Goal: Information Seeking & Learning: Get advice/opinions

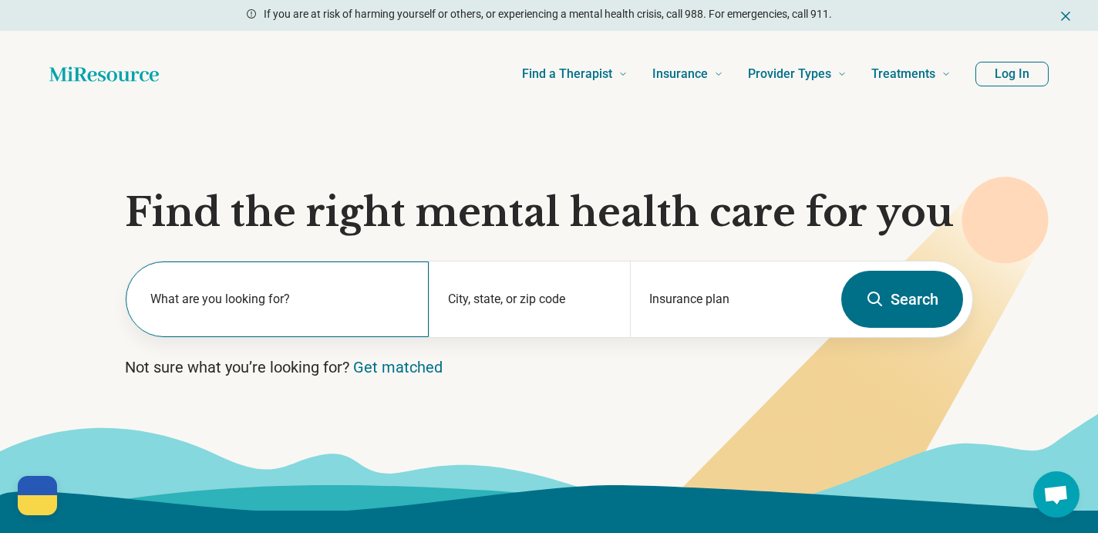
click at [218, 305] on label "What are you looking for?" at bounding box center [280, 299] width 260 height 19
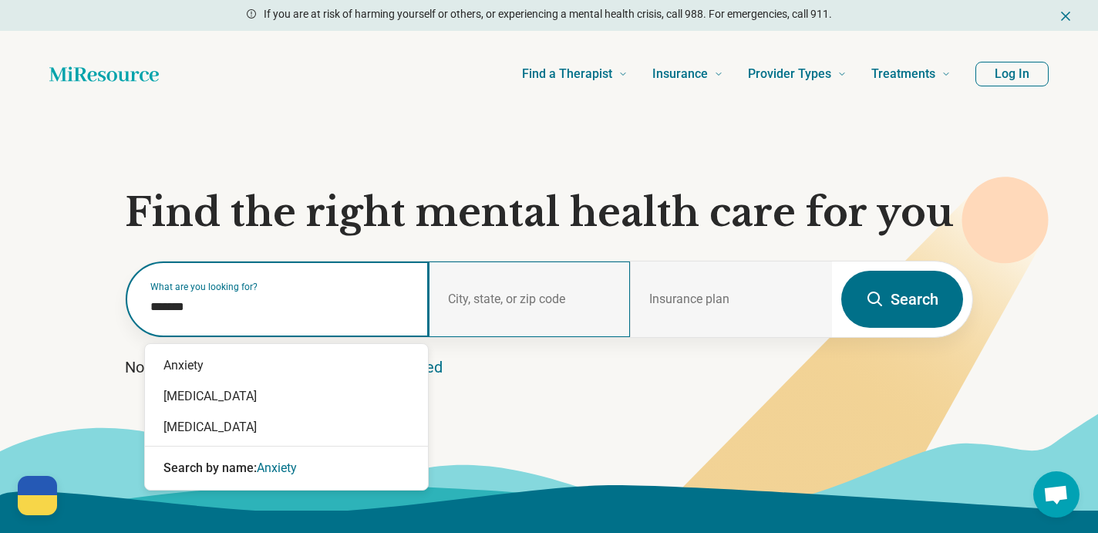
type input "*******"
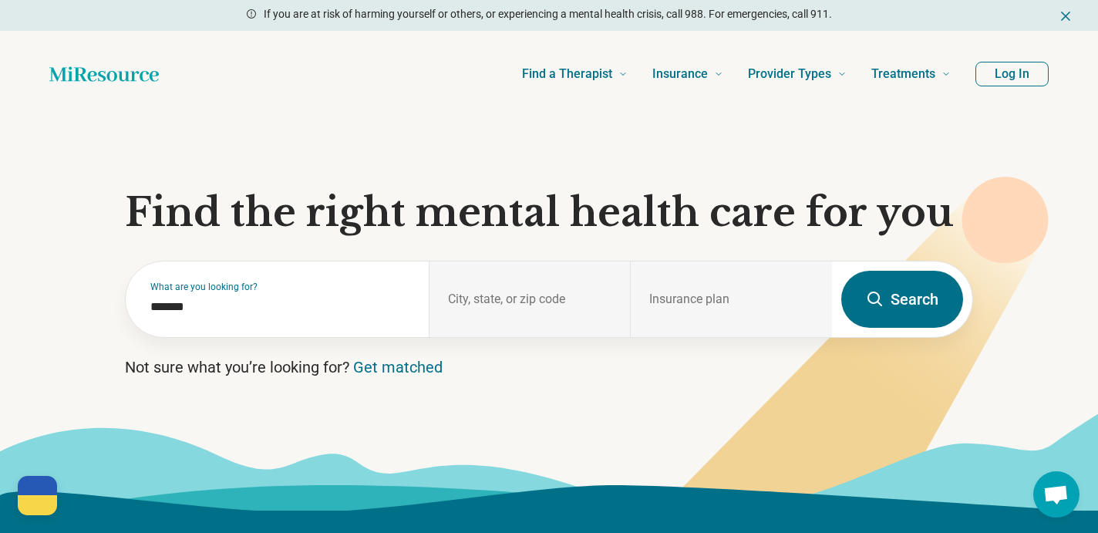
click at [941, 302] on button "Search" at bounding box center [902, 299] width 122 height 57
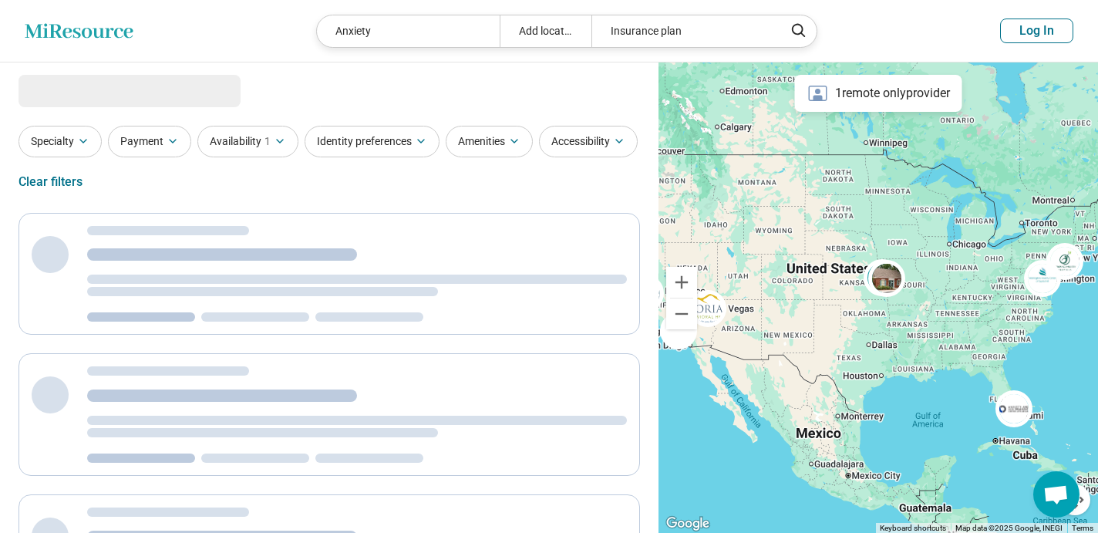
select select "***"
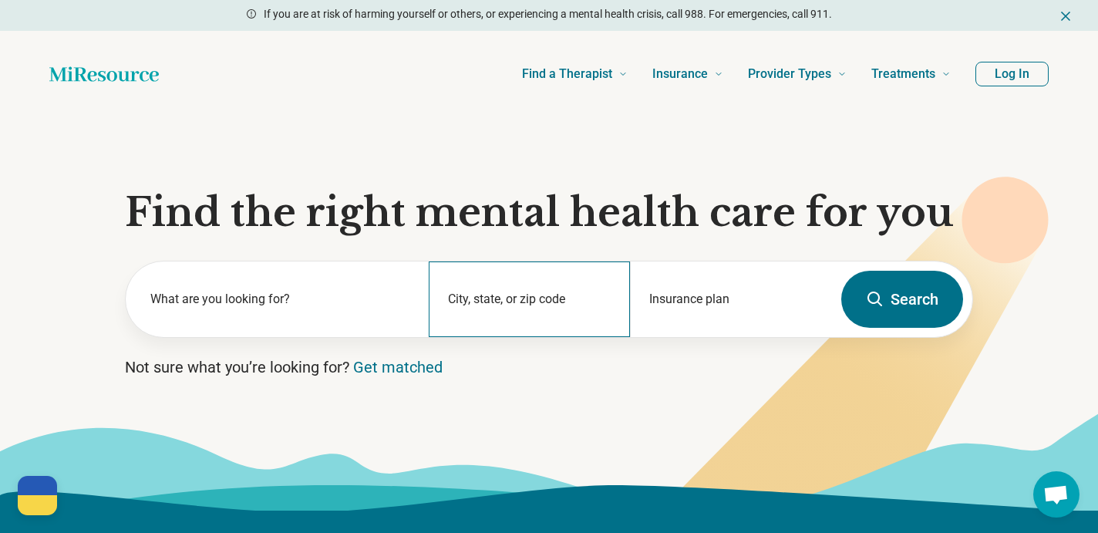
click at [482, 297] on div "City, state, or zip code" at bounding box center [530, 299] width 202 height 76
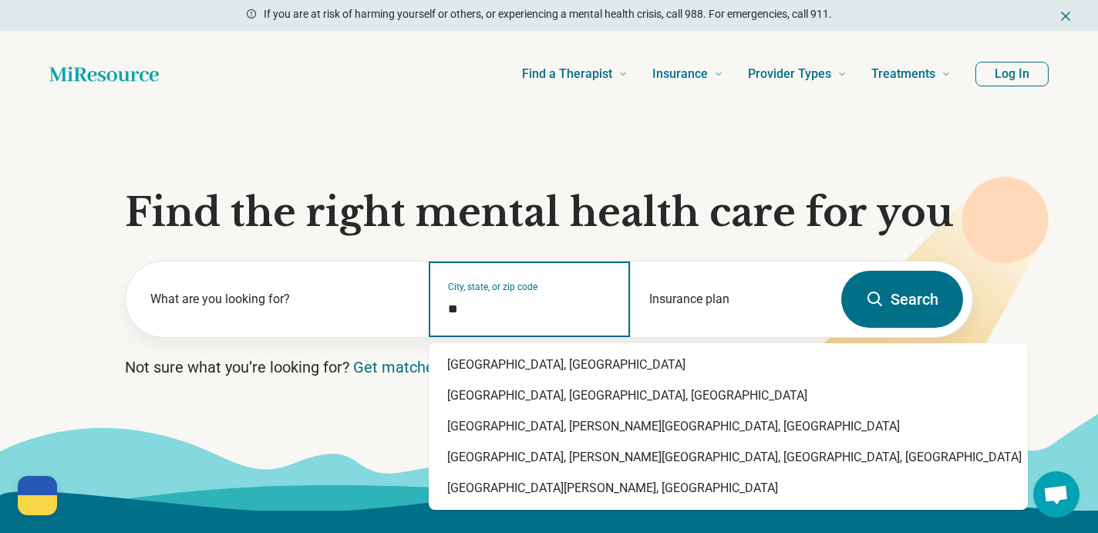
type input "*"
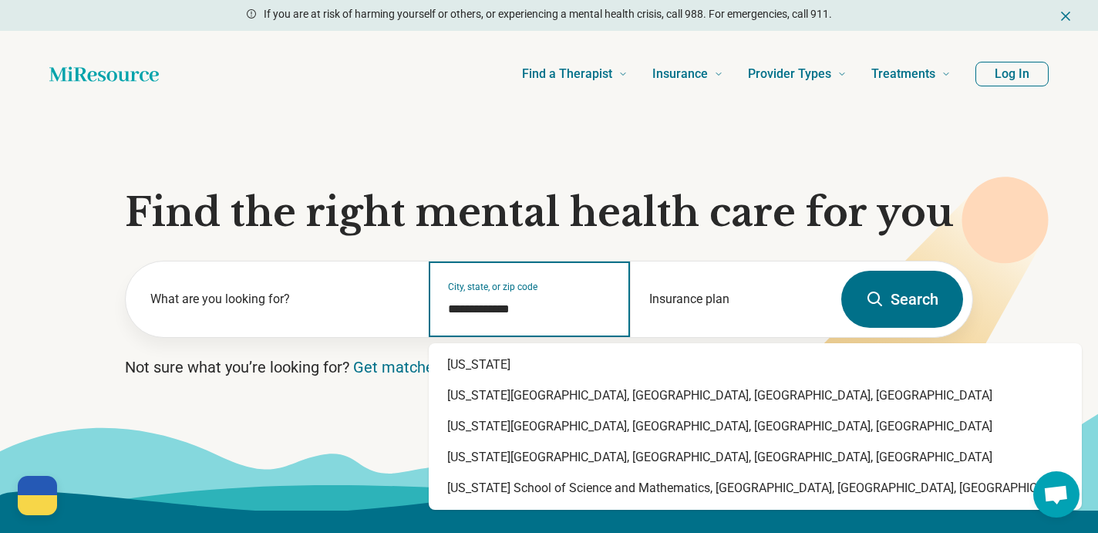
type input "**********"
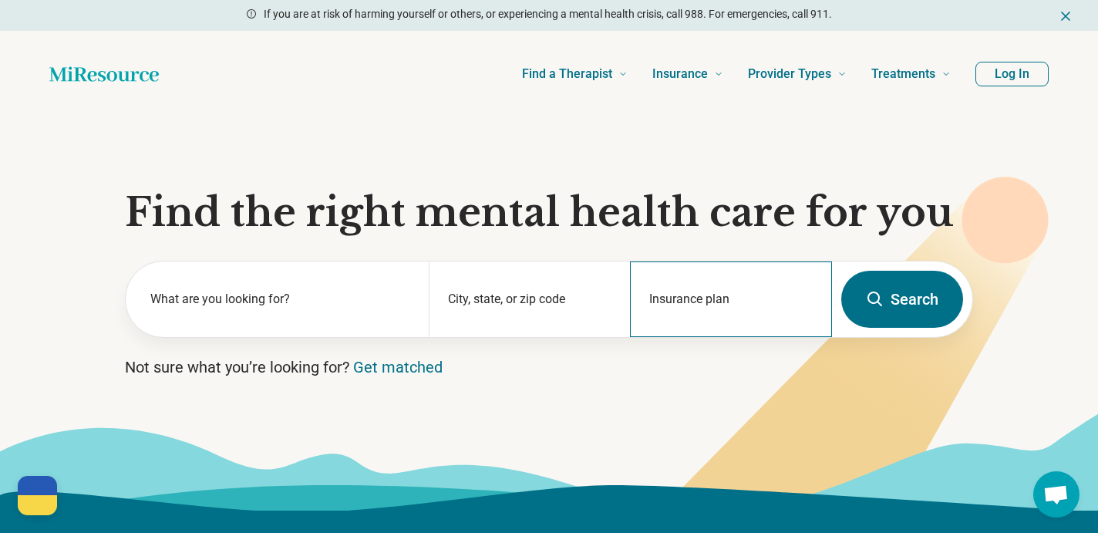
click at [691, 291] on div "Insurance plan" at bounding box center [731, 299] width 202 height 76
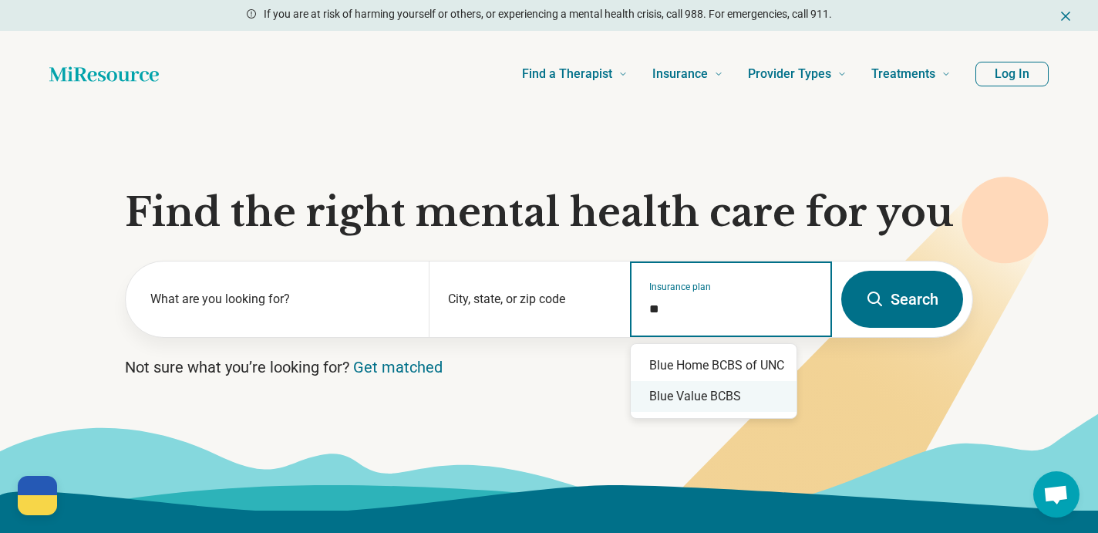
click at [708, 390] on div "Blue Value BCBS" at bounding box center [714, 396] width 166 height 31
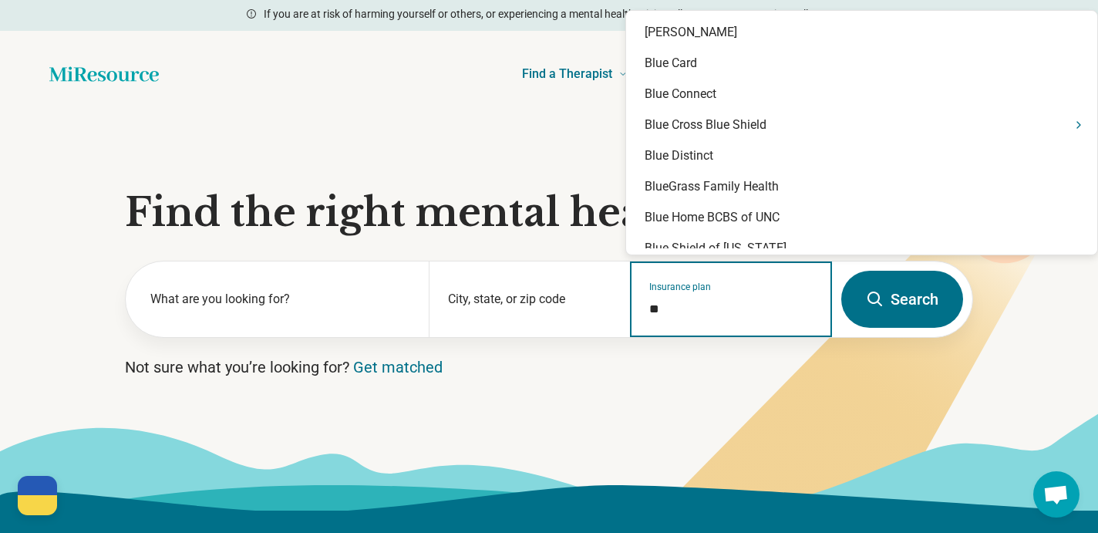
type input "*"
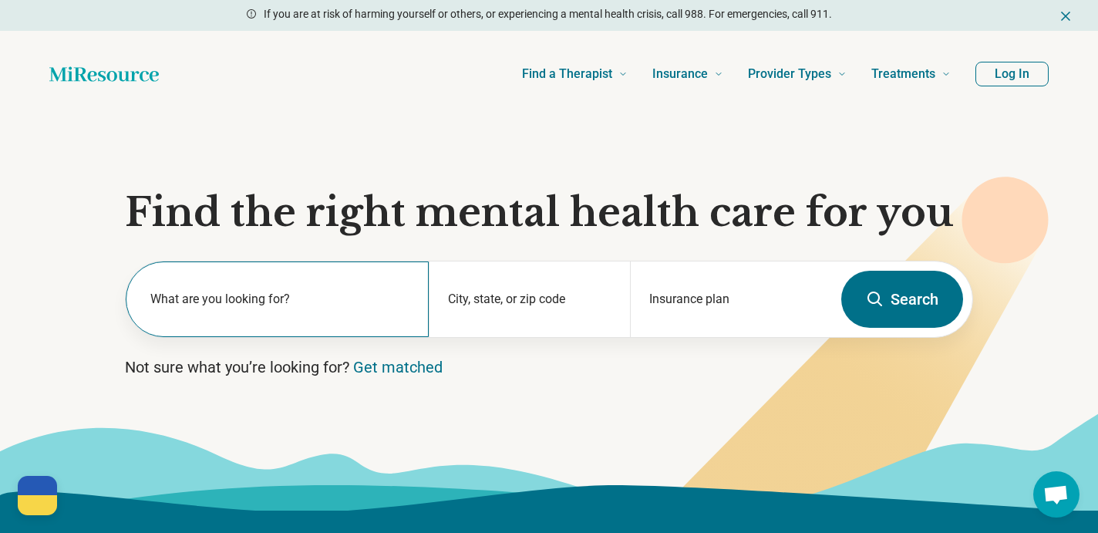
click at [362, 299] on label "What are you looking for?" at bounding box center [280, 299] width 260 height 19
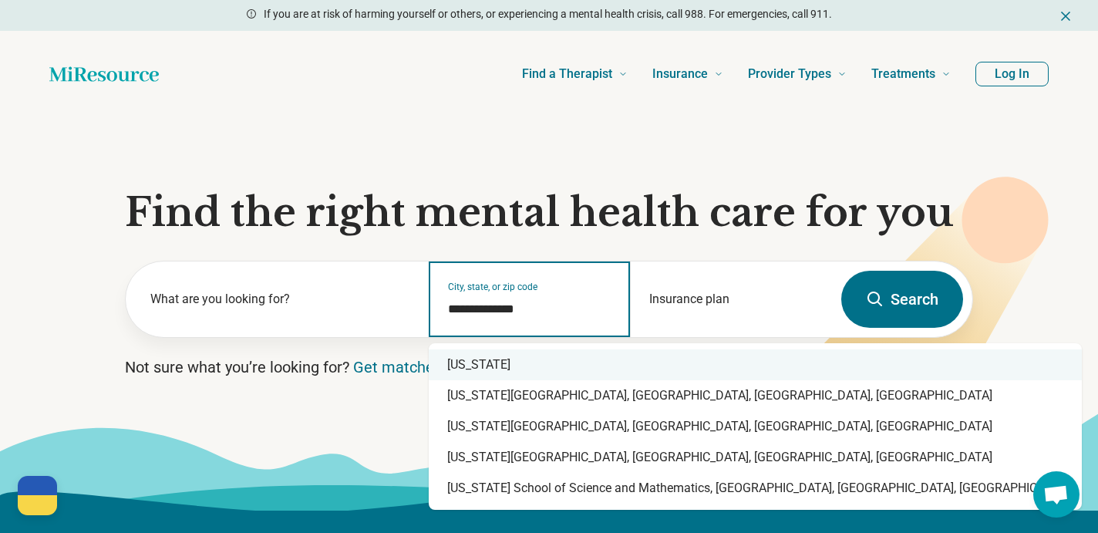
type input "**********"
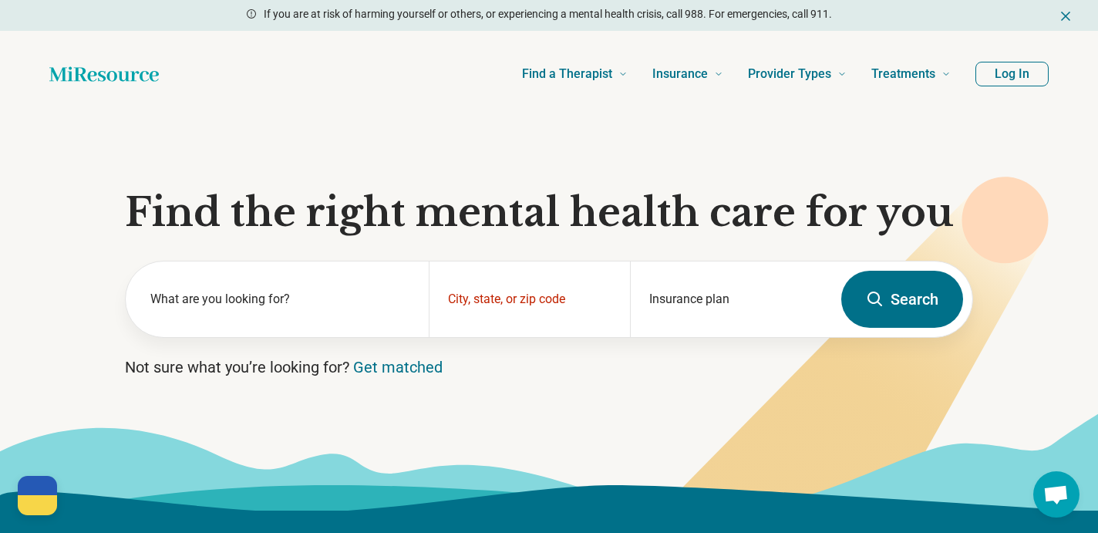
click at [902, 288] on button "Search" at bounding box center [902, 299] width 122 height 57
click at [618, 320] on div "City, state, or zip code" at bounding box center [530, 299] width 202 height 76
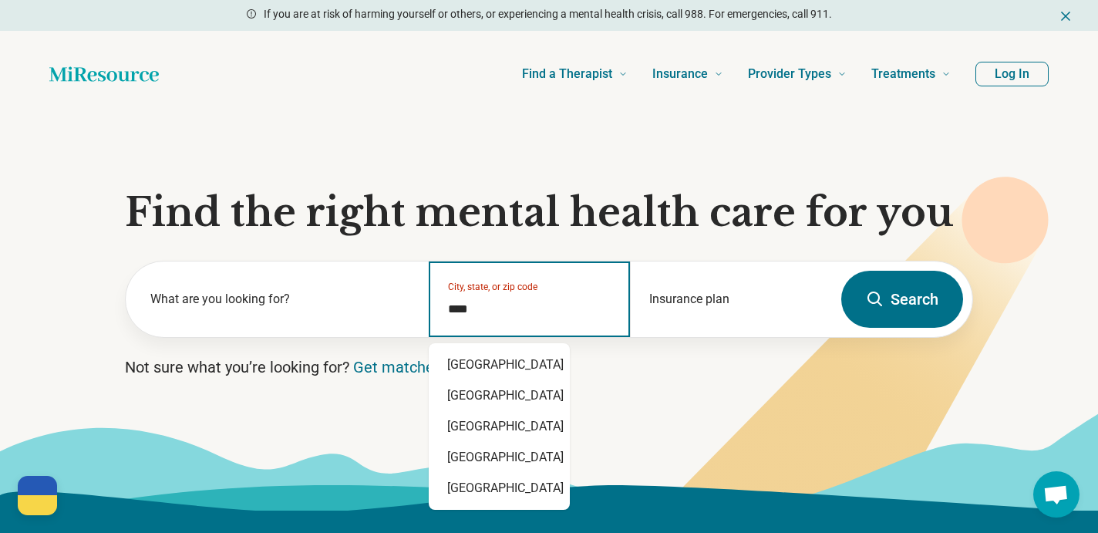
type input "*****"
drag, startPoint x: 543, startPoint y: 419, endPoint x: 531, endPoint y: 459, distance: 41.0
click at [531, 459] on div "Durham, NC 27713 Durham, NC 27705 Durham, NC 27707 Durham, NC 27701 Durham, NC …" at bounding box center [499, 426] width 141 height 167
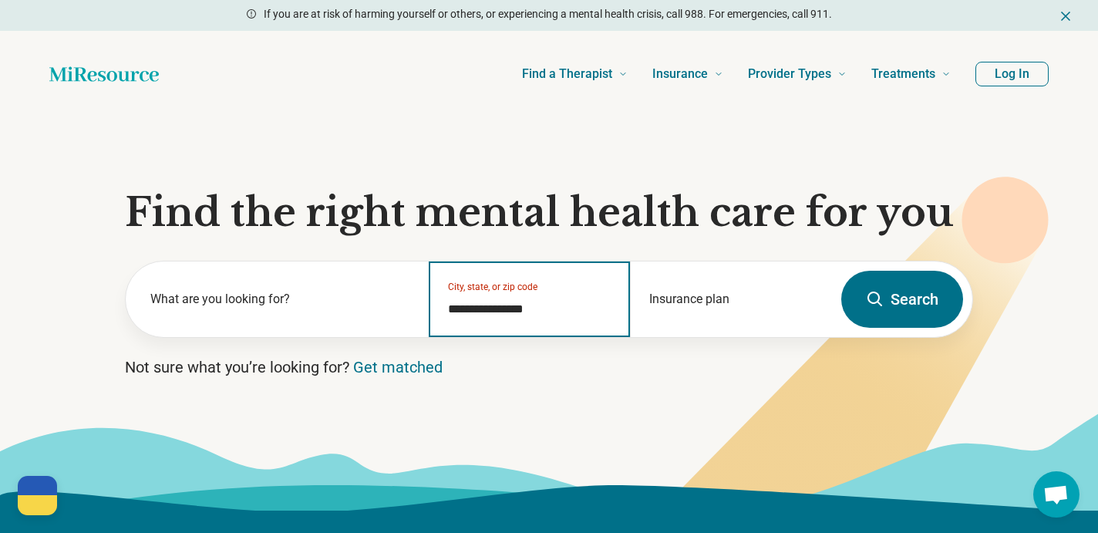
type input "**********"
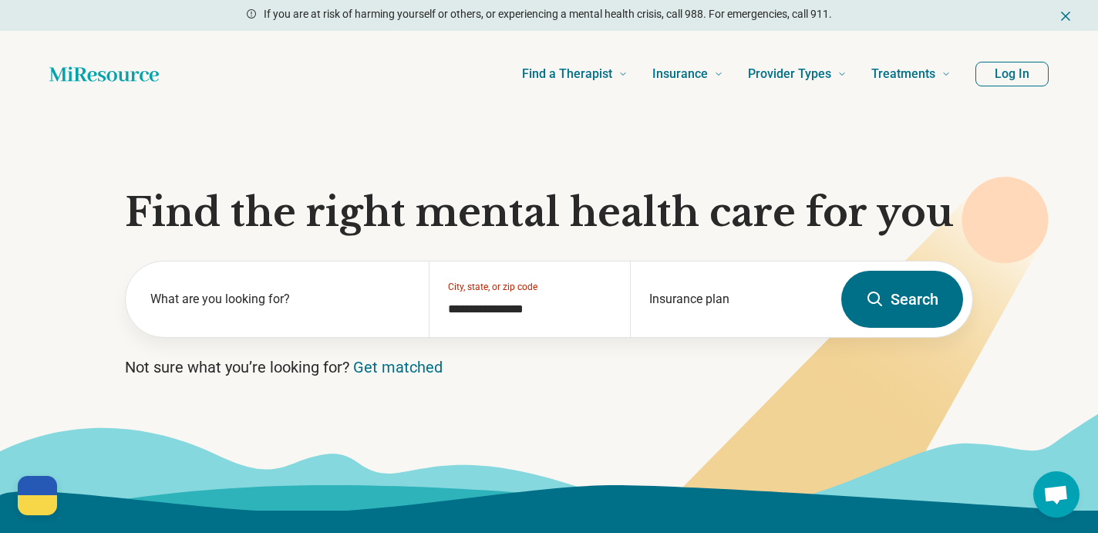
click at [890, 307] on button "Search" at bounding box center [902, 299] width 122 height 57
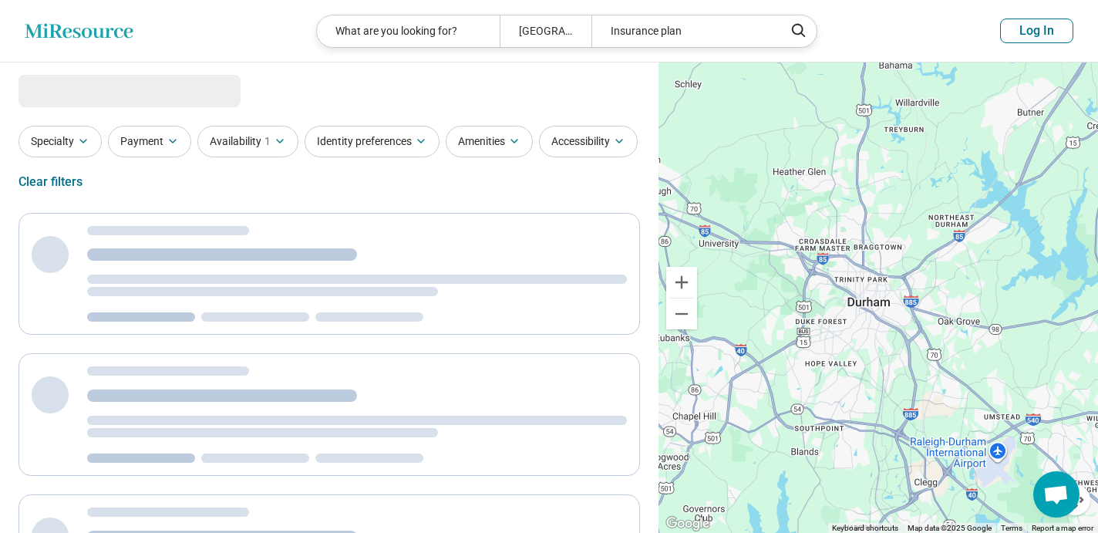
select select "***"
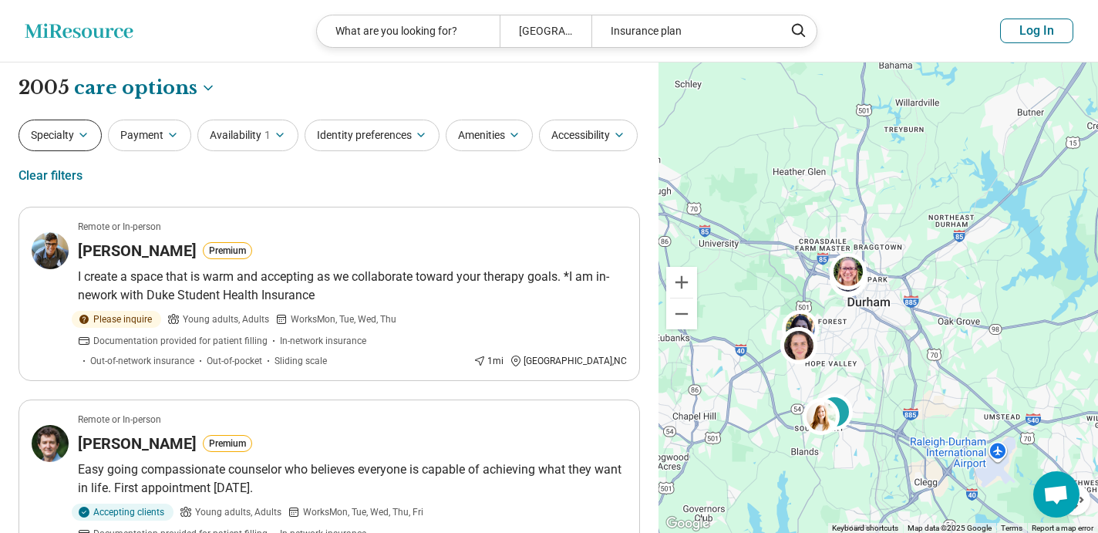
click at [79, 142] on button "Specialty" at bounding box center [60, 135] width 83 height 32
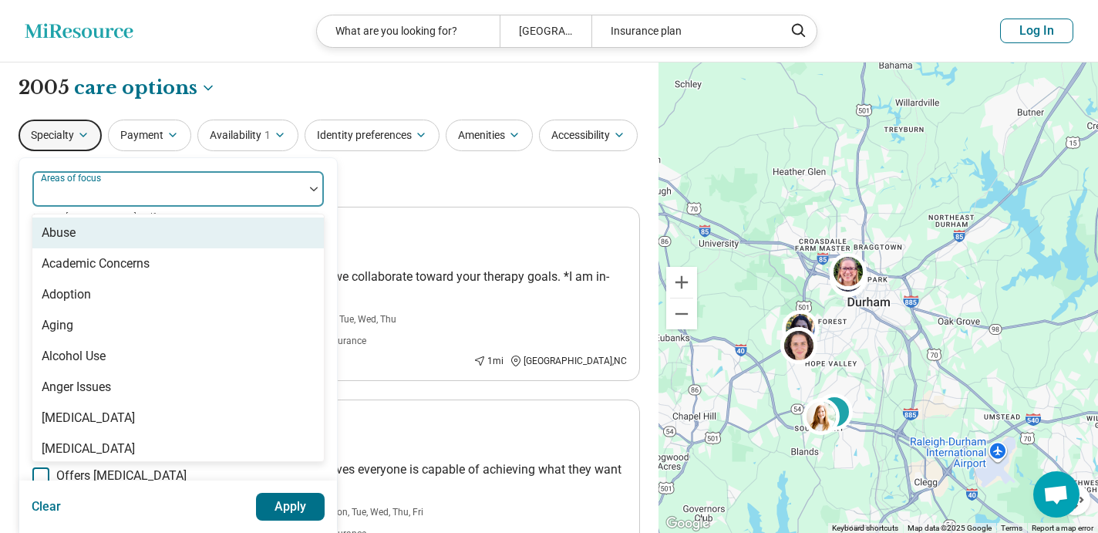
click at [114, 185] on div "Areas of focus" at bounding box center [178, 188] width 293 height 37
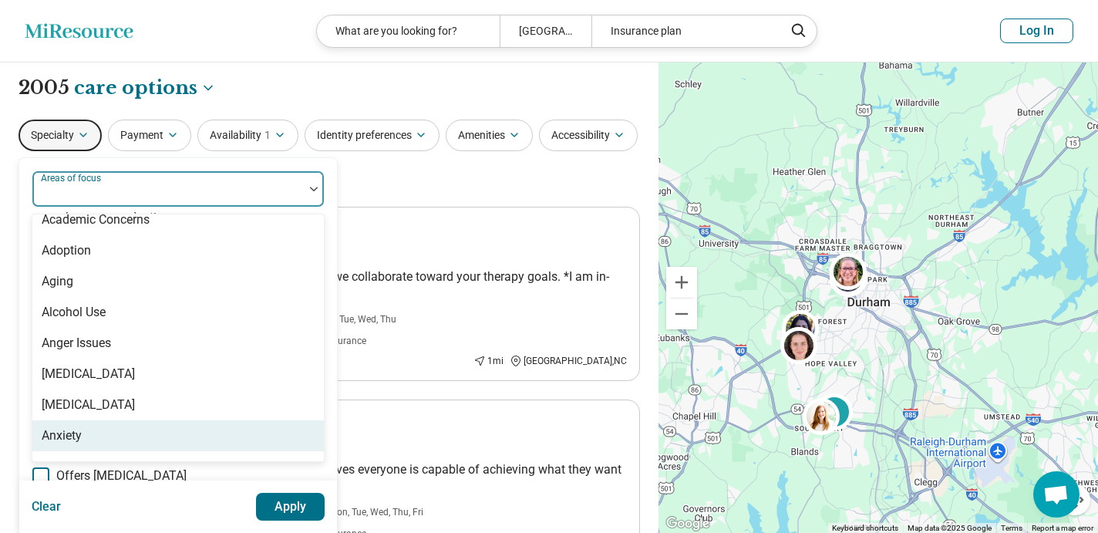
scroll to position [75, 0]
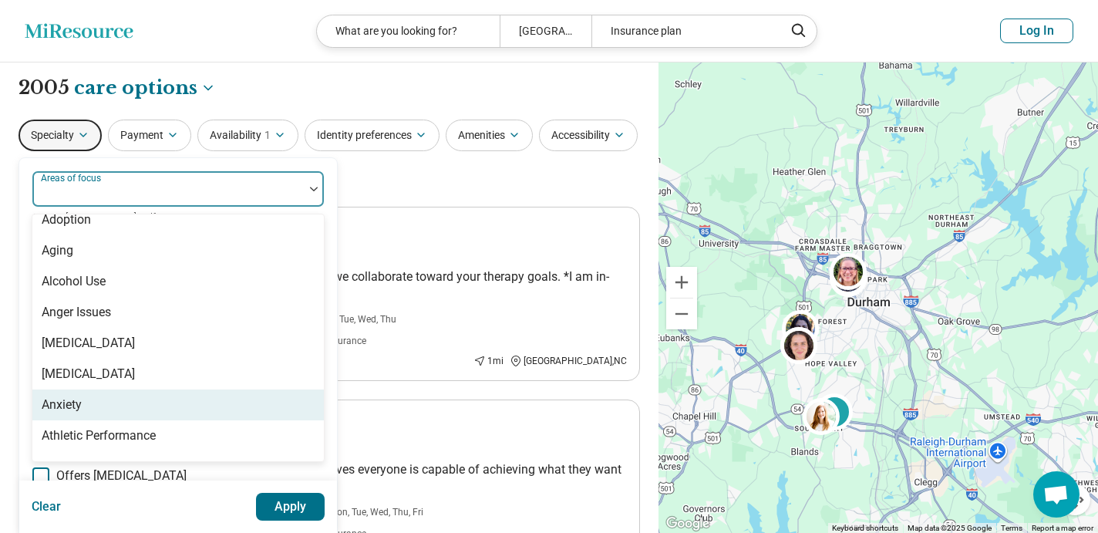
click at [94, 413] on div "Anxiety" at bounding box center [177, 404] width 291 height 31
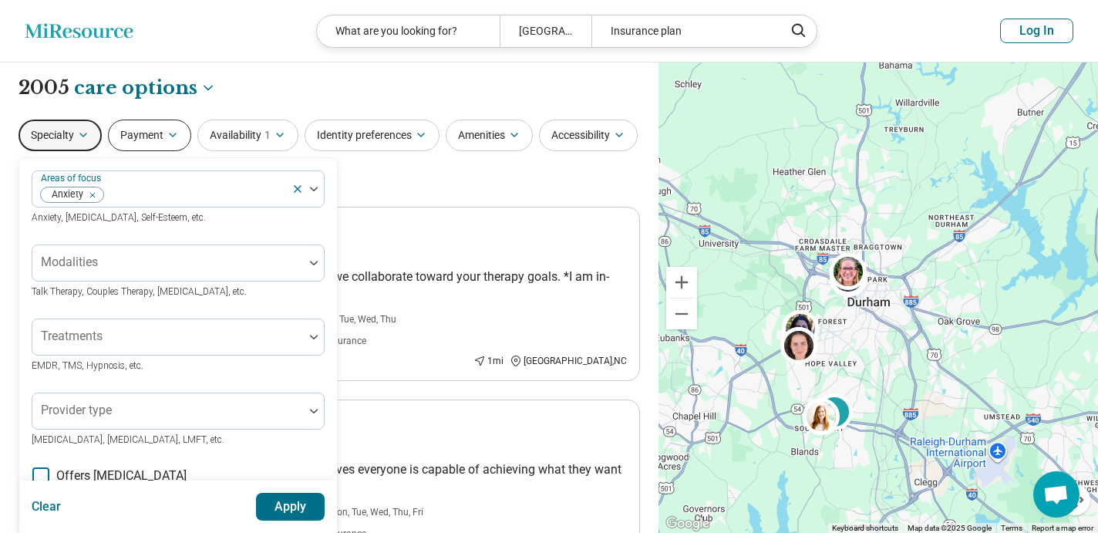
click at [145, 137] on button "Payment" at bounding box center [149, 135] width 83 height 32
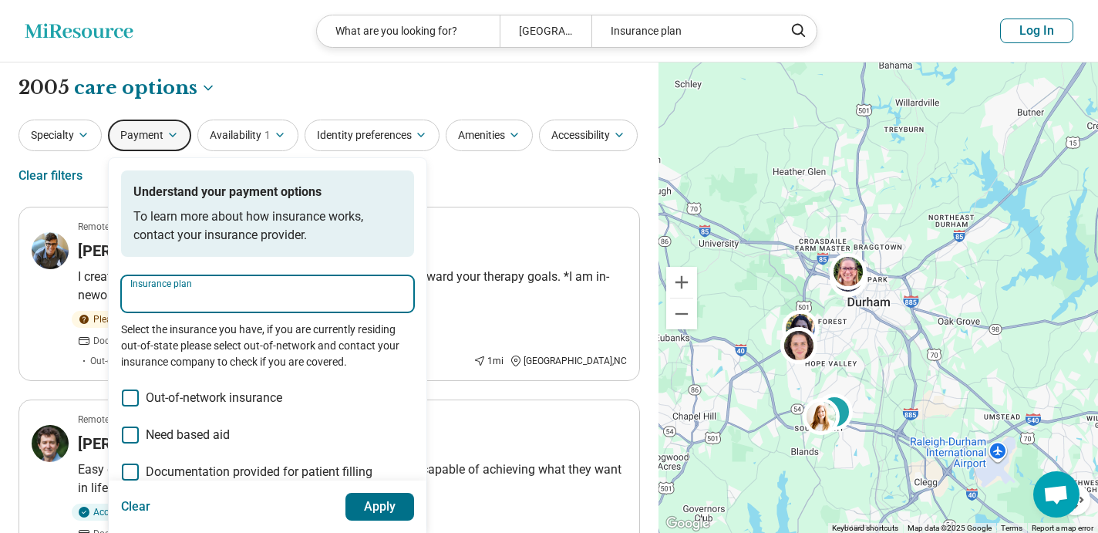
click at [184, 301] on input "Insurance plan" at bounding box center [267, 298] width 274 height 19
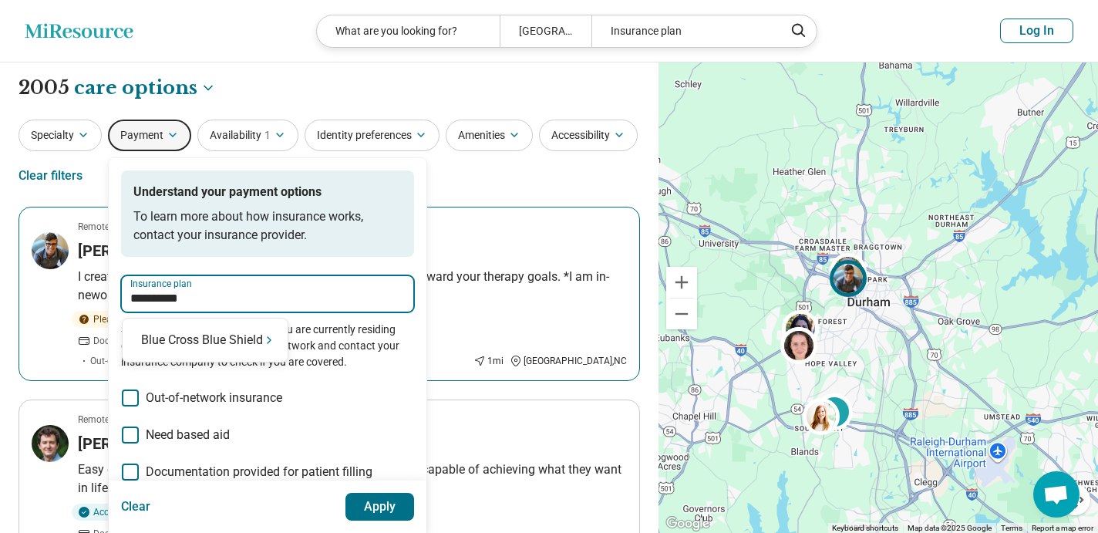
type input "**********"
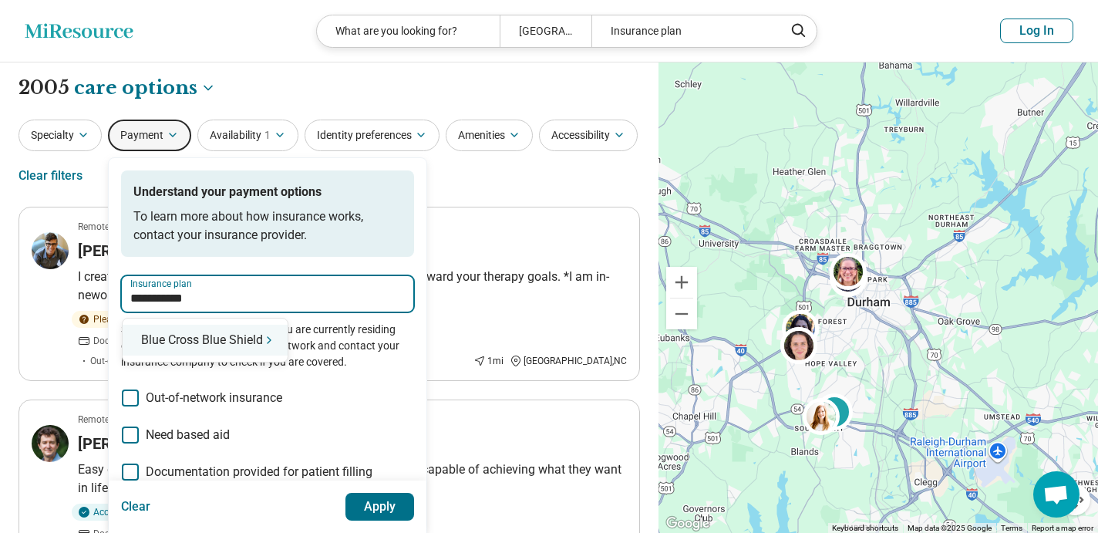
click at [239, 338] on div "Blue Cross Blue Shield" at bounding box center [205, 340] width 165 height 31
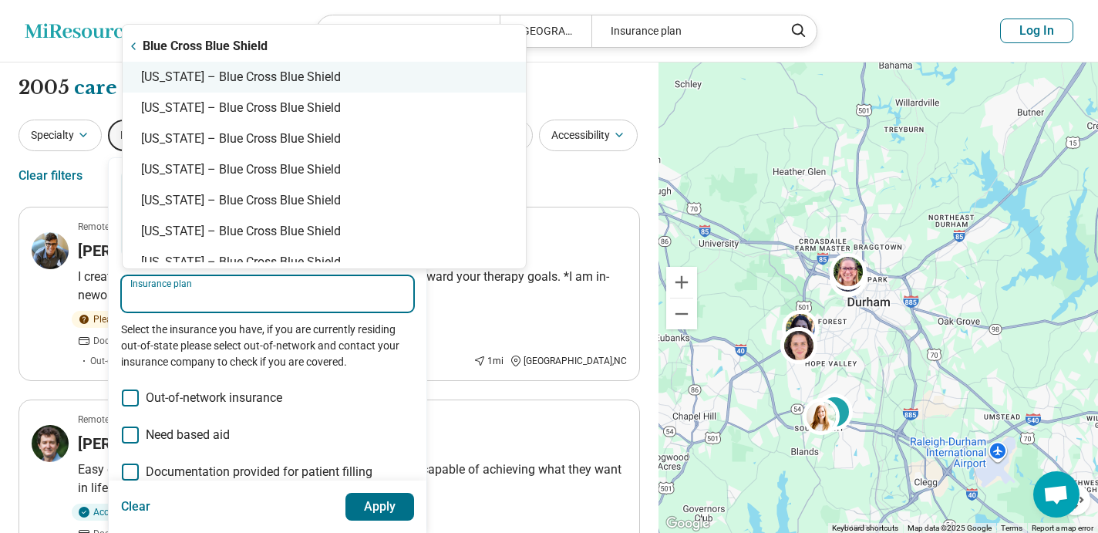
click at [283, 90] on div "North Carolina – Blue Cross Blue Shield" at bounding box center [324, 77] width 403 height 31
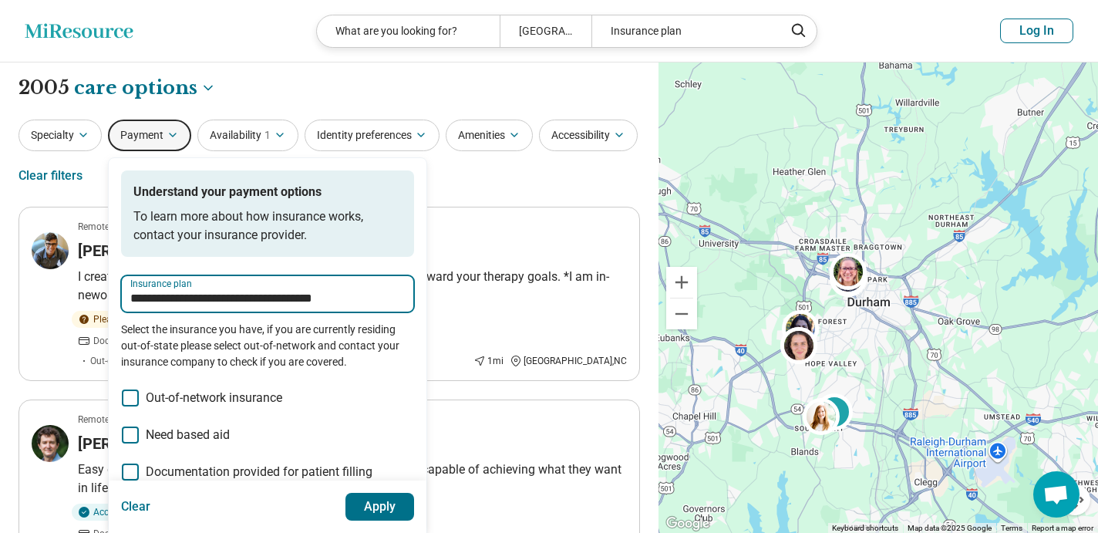
type input "**********"
click at [391, 508] on button "Apply" at bounding box center [379, 507] width 69 height 28
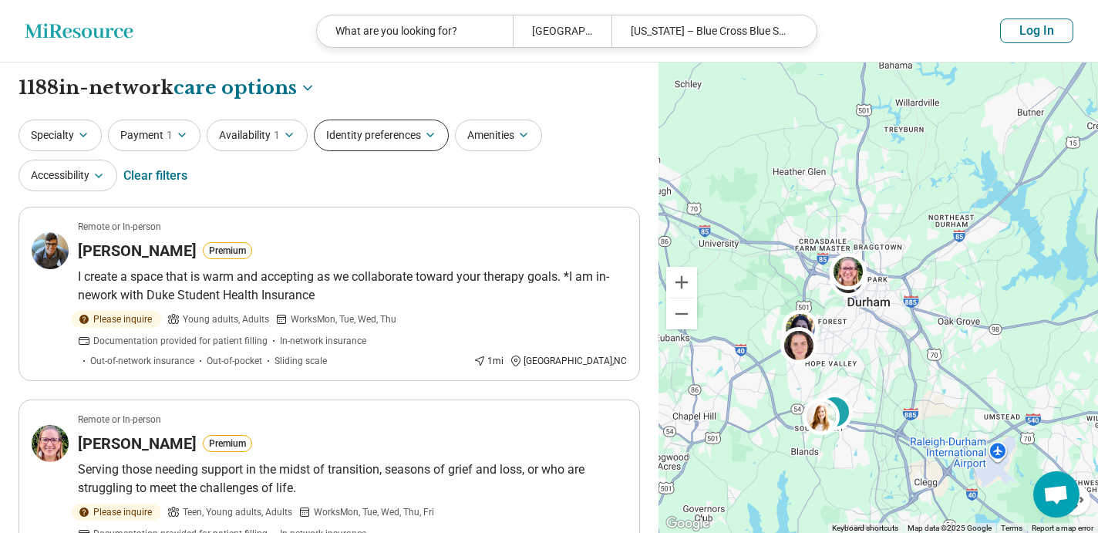
click at [429, 143] on button "Identity preferences" at bounding box center [381, 135] width 135 height 32
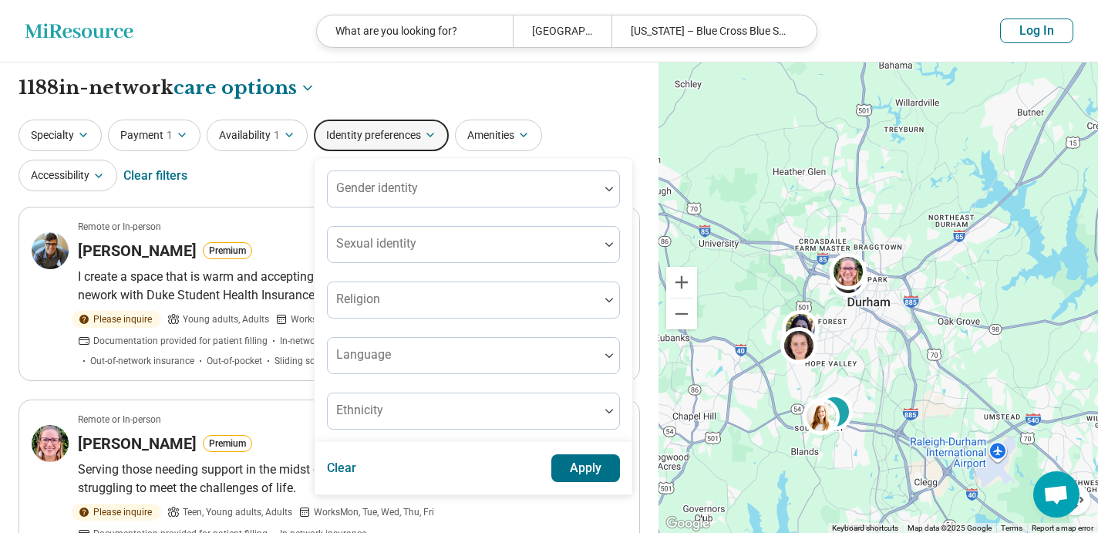
click at [429, 143] on button "Identity preferences" at bounding box center [381, 135] width 135 height 32
click at [367, 143] on button "Identity preferences" at bounding box center [381, 135] width 135 height 32
click at [99, 179] on icon "button" at bounding box center [99, 176] width 12 height 12
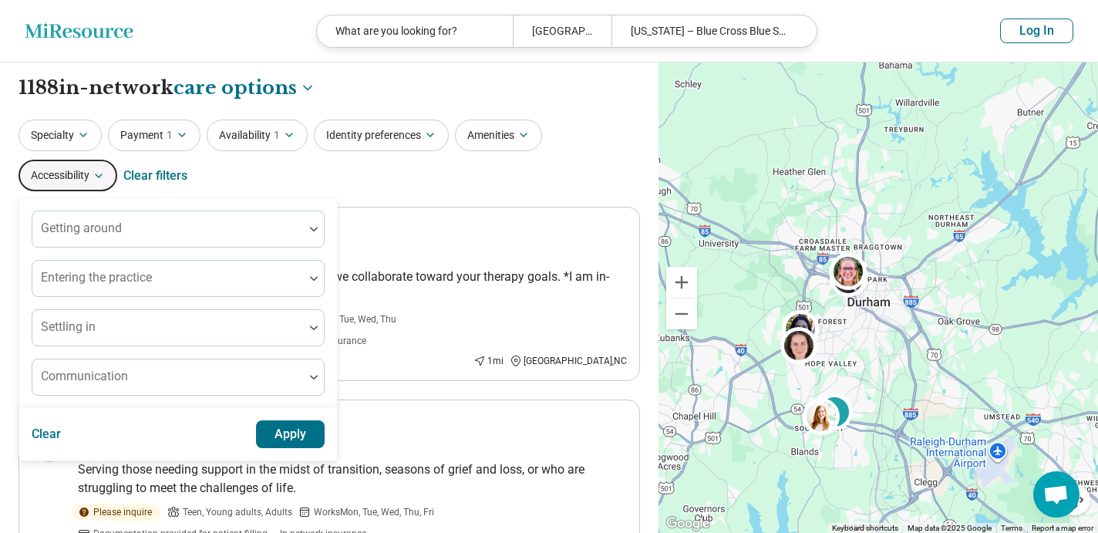
click at [99, 179] on icon "button" at bounding box center [99, 176] width 12 height 12
click at [500, 173] on div "Specialty Payment 1 Availability 1 Identity preferences Amenities Accessibility…" at bounding box center [329, 156] width 621 height 75
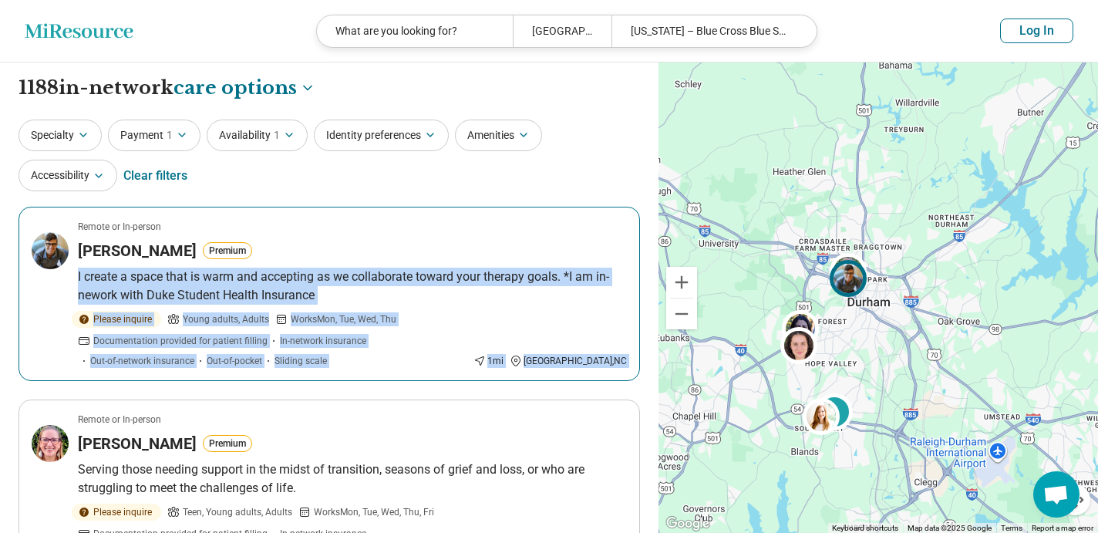
drag, startPoint x: 292, startPoint y: 409, endPoint x: 657, endPoint y: 258, distance: 394.4
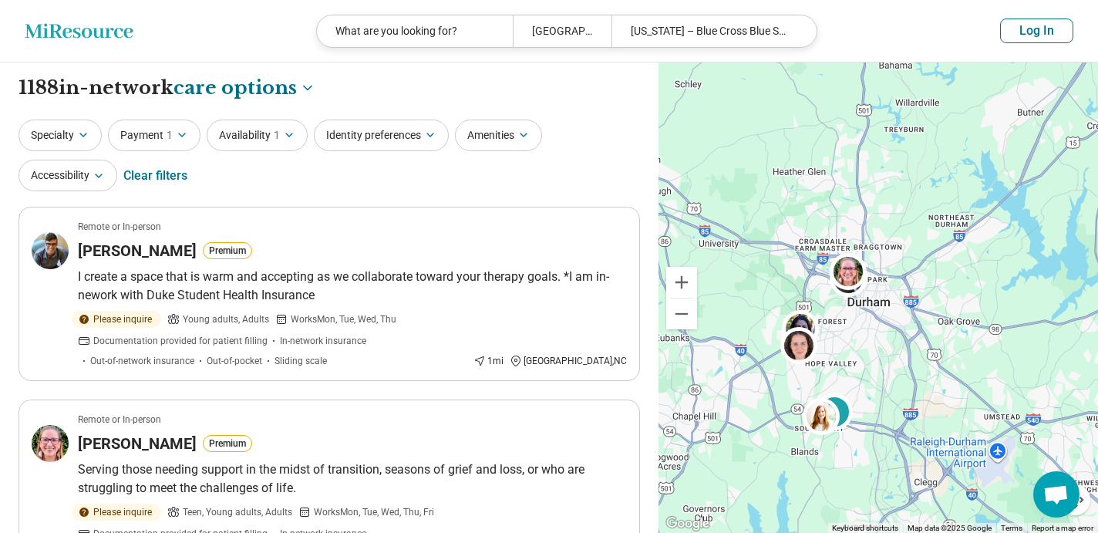
click at [594, 170] on div "Specialty Payment 1 Availability 1 Identity preferences Amenities Accessibility…" at bounding box center [329, 156] width 621 height 75
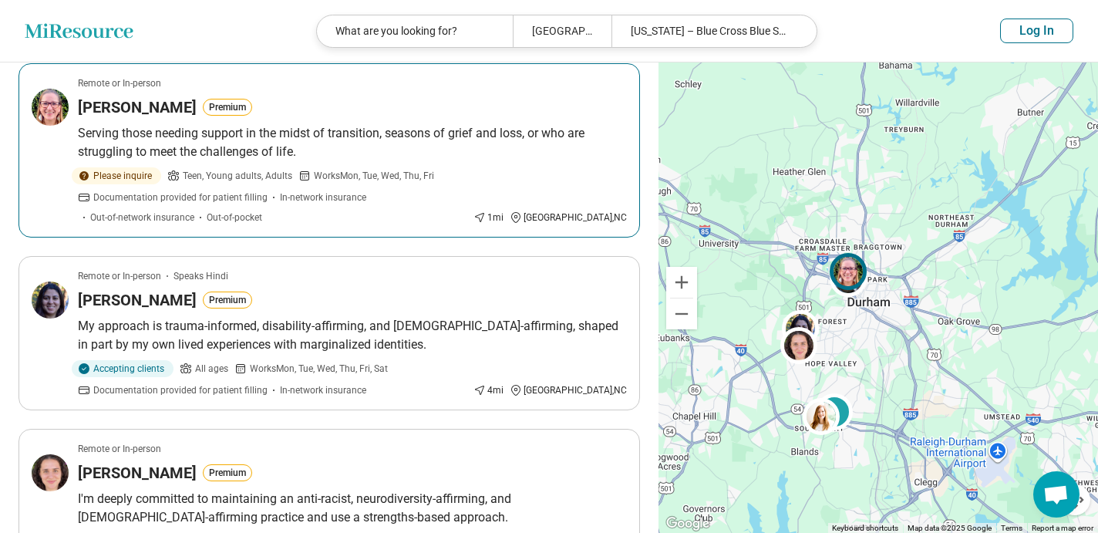
scroll to position [401, 0]
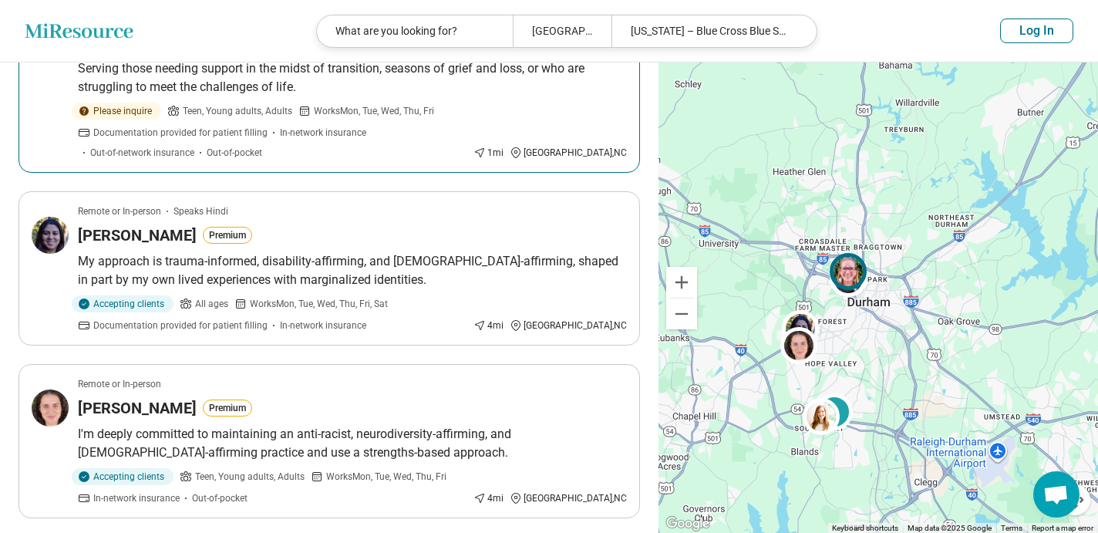
click at [594, 170] on article "Remote or In-person Jessie Larkins Premium Serving those needing support in the…" at bounding box center [329, 85] width 621 height 174
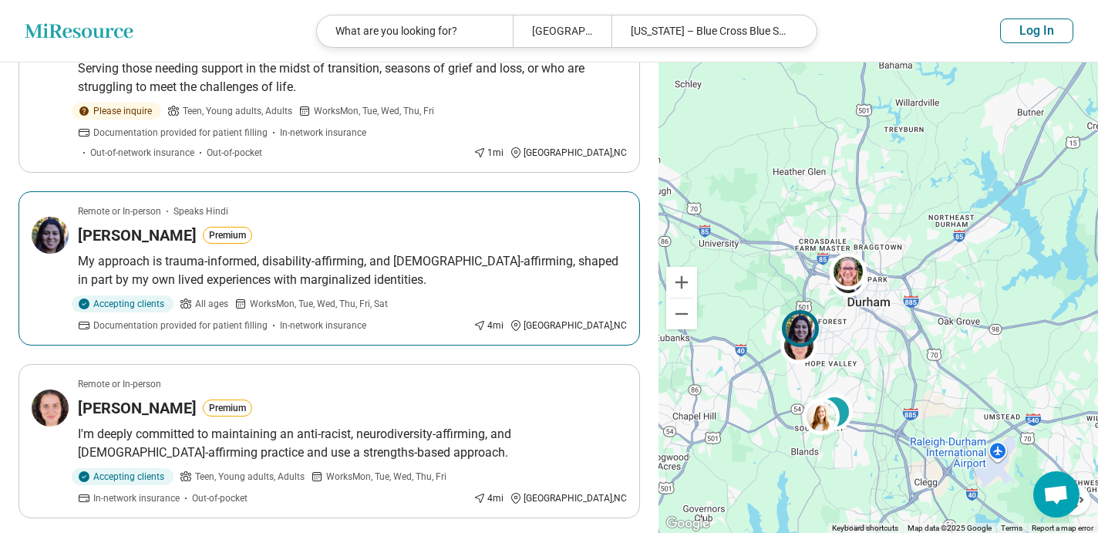
click at [122, 231] on h3 "Anisha Tyagi" at bounding box center [137, 235] width 119 height 22
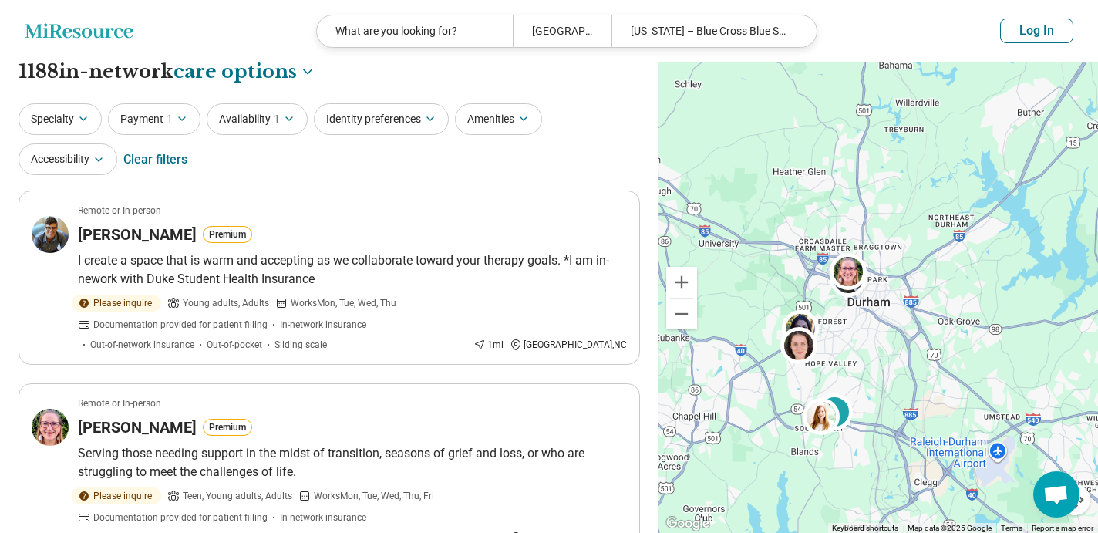
scroll to position [0, 0]
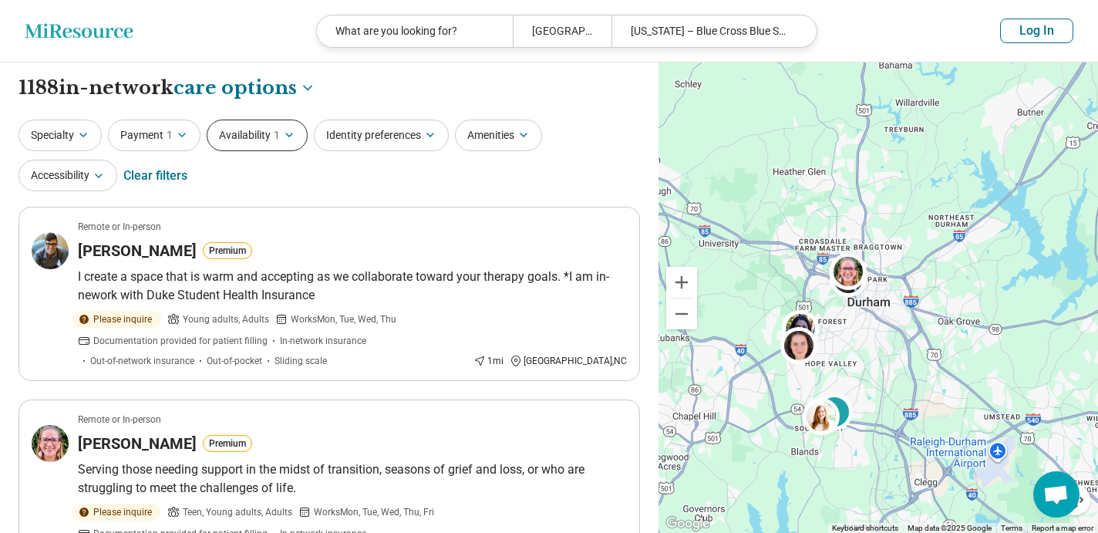
click at [258, 133] on button "Availability 1" at bounding box center [257, 135] width 101 height 32
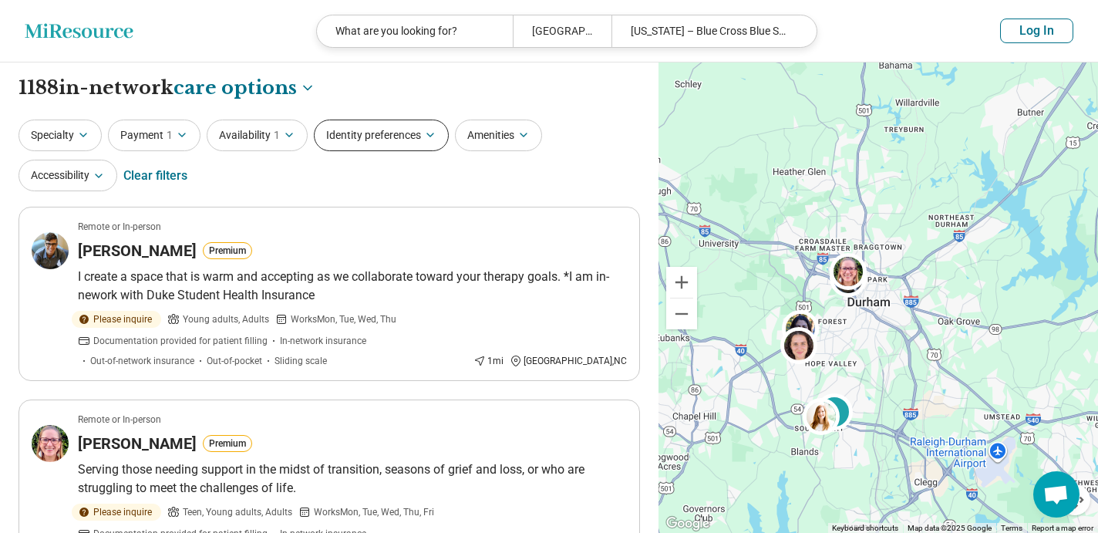
click at [436, 136] on button "Identity preferences" at bounding box center [381, 135] width 135 height 32
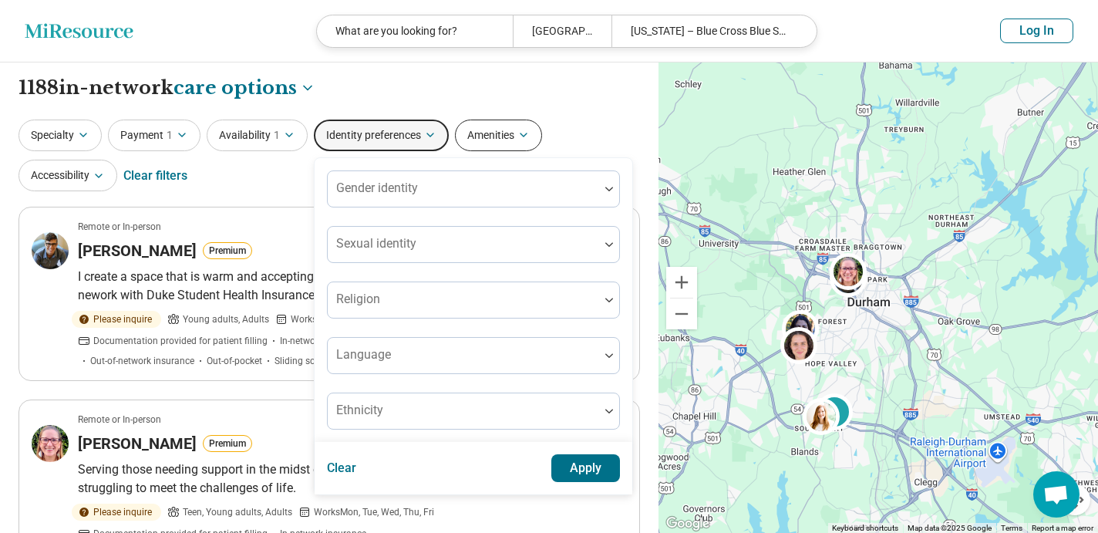
click at [509, 132] on button "Amenities" at bounding box center [498, 135] width 87 height 32
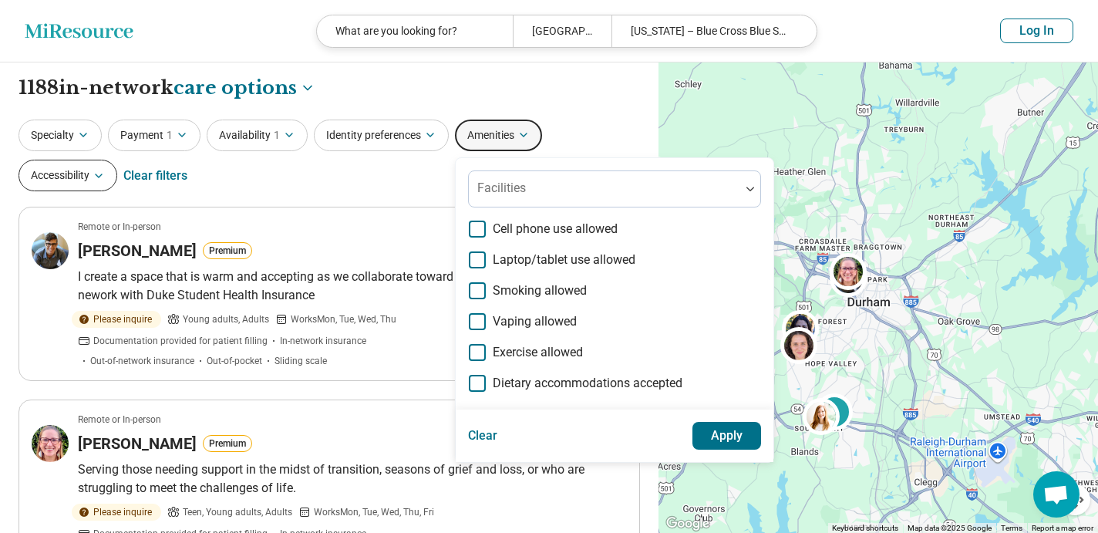
click at [74, 162] on button "Accessibility" at bounding box center [68, 176] width 99 height 32
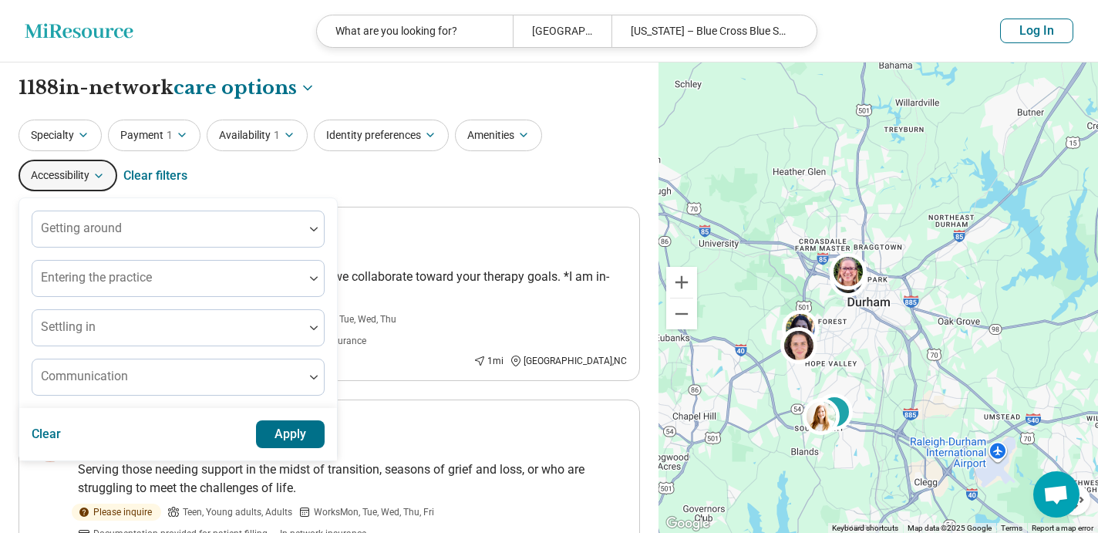
click at [170, 28] on header "Miresource logo What are you looking for? Durham, NC 27701 North Carolina – Blu…" at bounding box center [549, 31] width 1098 height 62
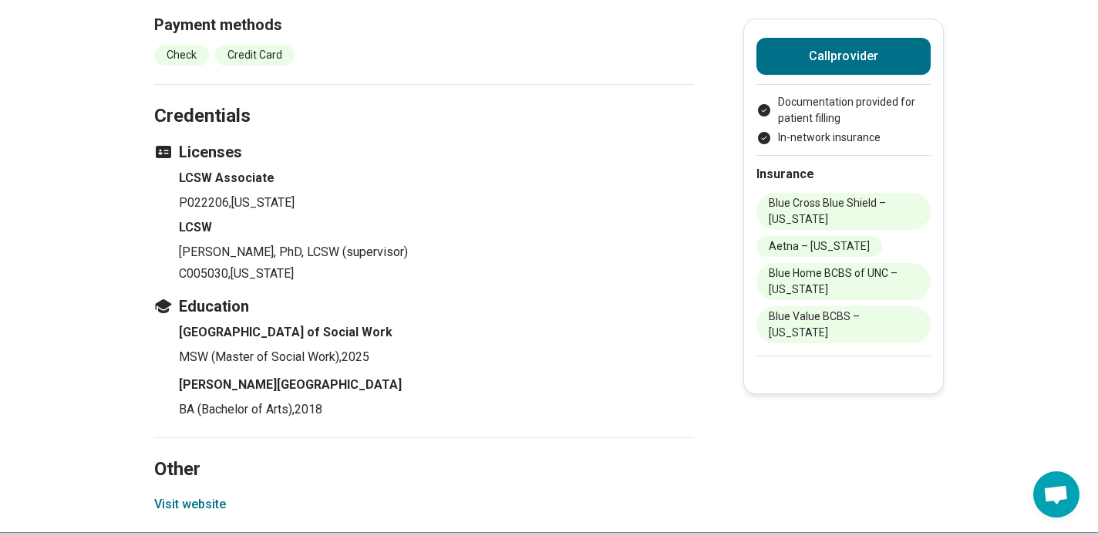
scroll to position [1912, 0]
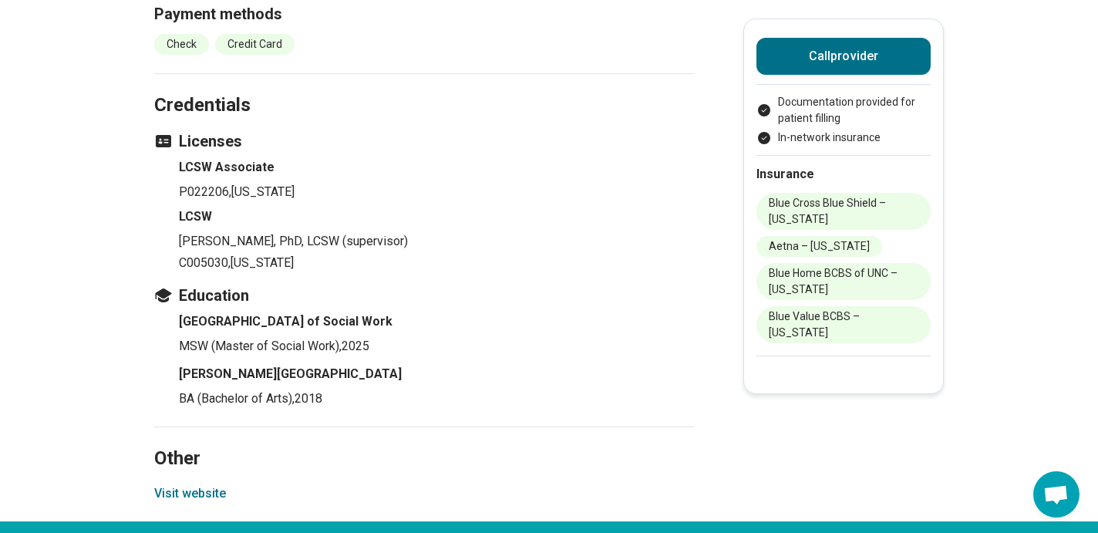
click at [214, 484] on button "Visit website" at bounding box center [190, 493] width 72 height 19
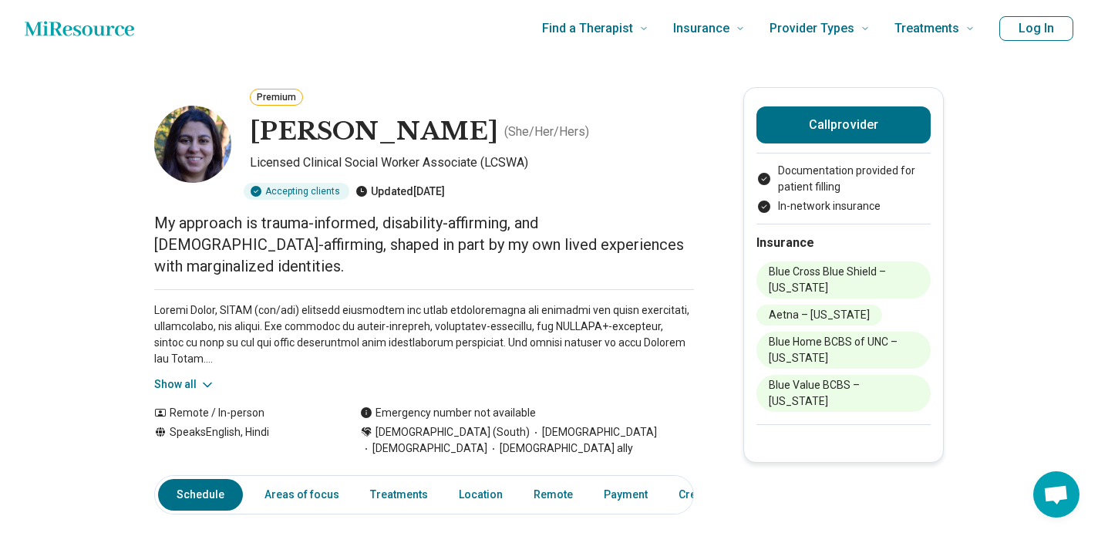
scroll to position [0, 0]
